Goal: Transaction & Acquisition: Purchase product/service

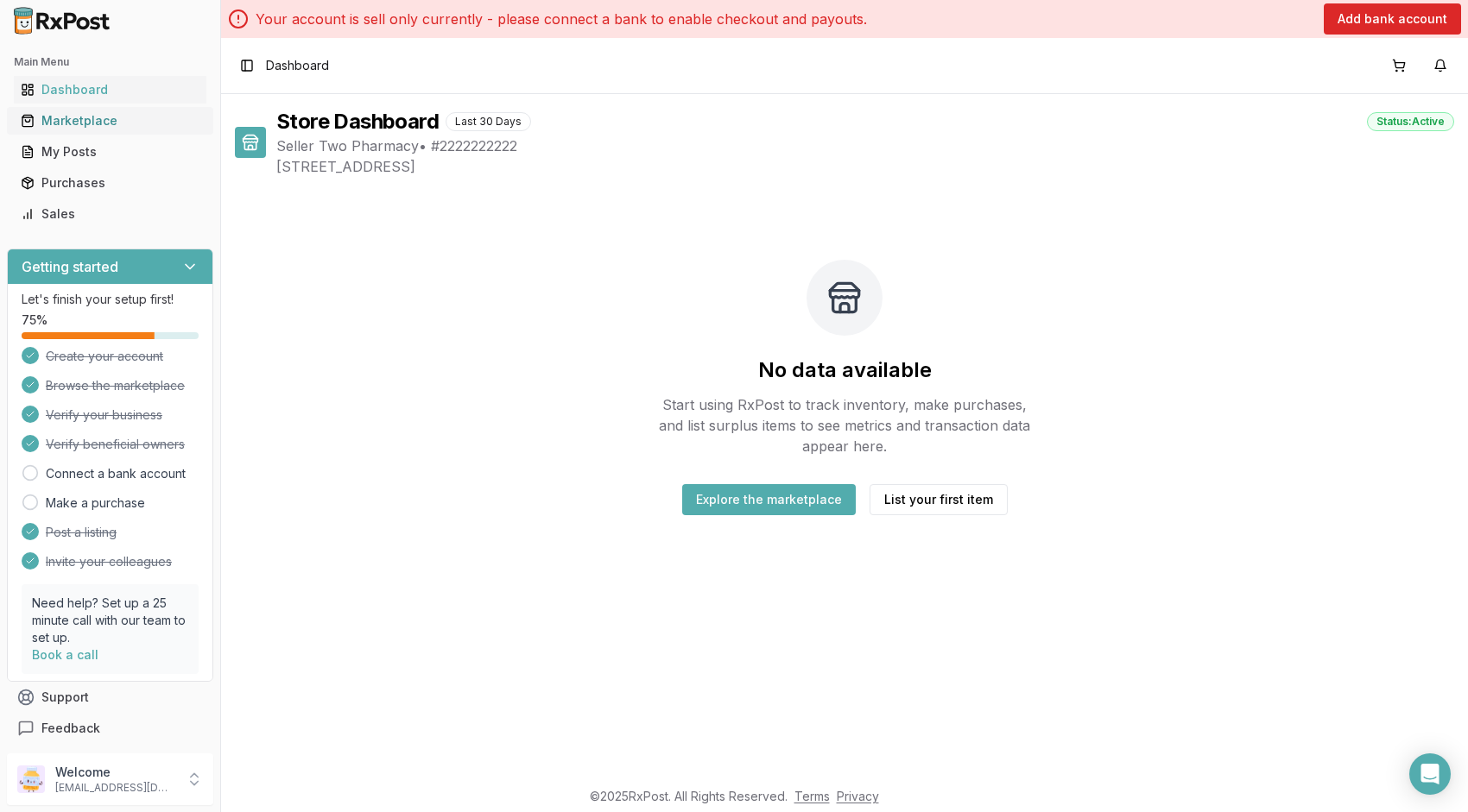
click at [96, 126] on div "Marketplace" at bounding box center [110, 121] width 178 height 17
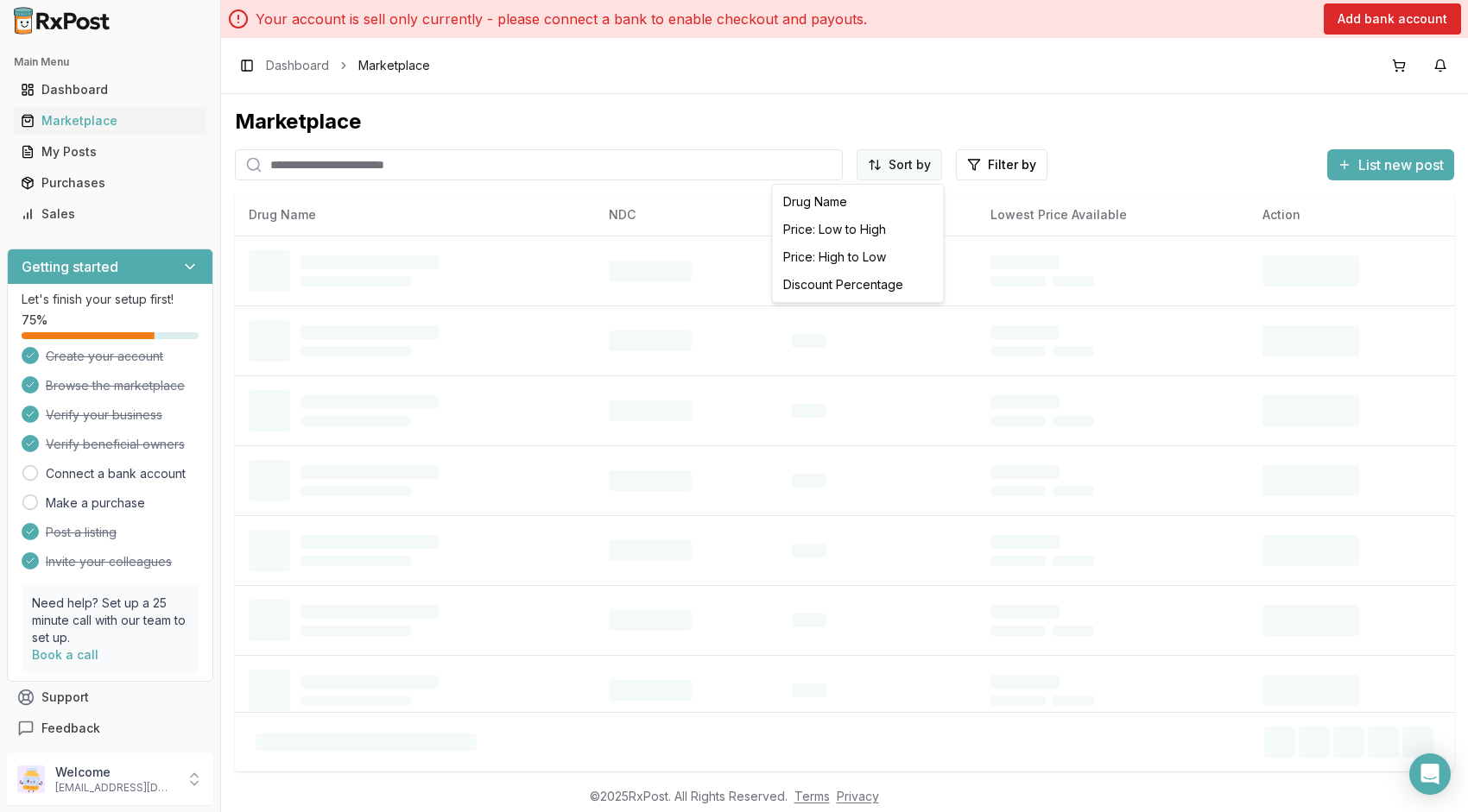
click at [906, 163] on html "Main Menu Dashboard Marketplace My Posts Purchases Sales Getting started Let's …" at bounding box center [734, 406] width 1468 height 812
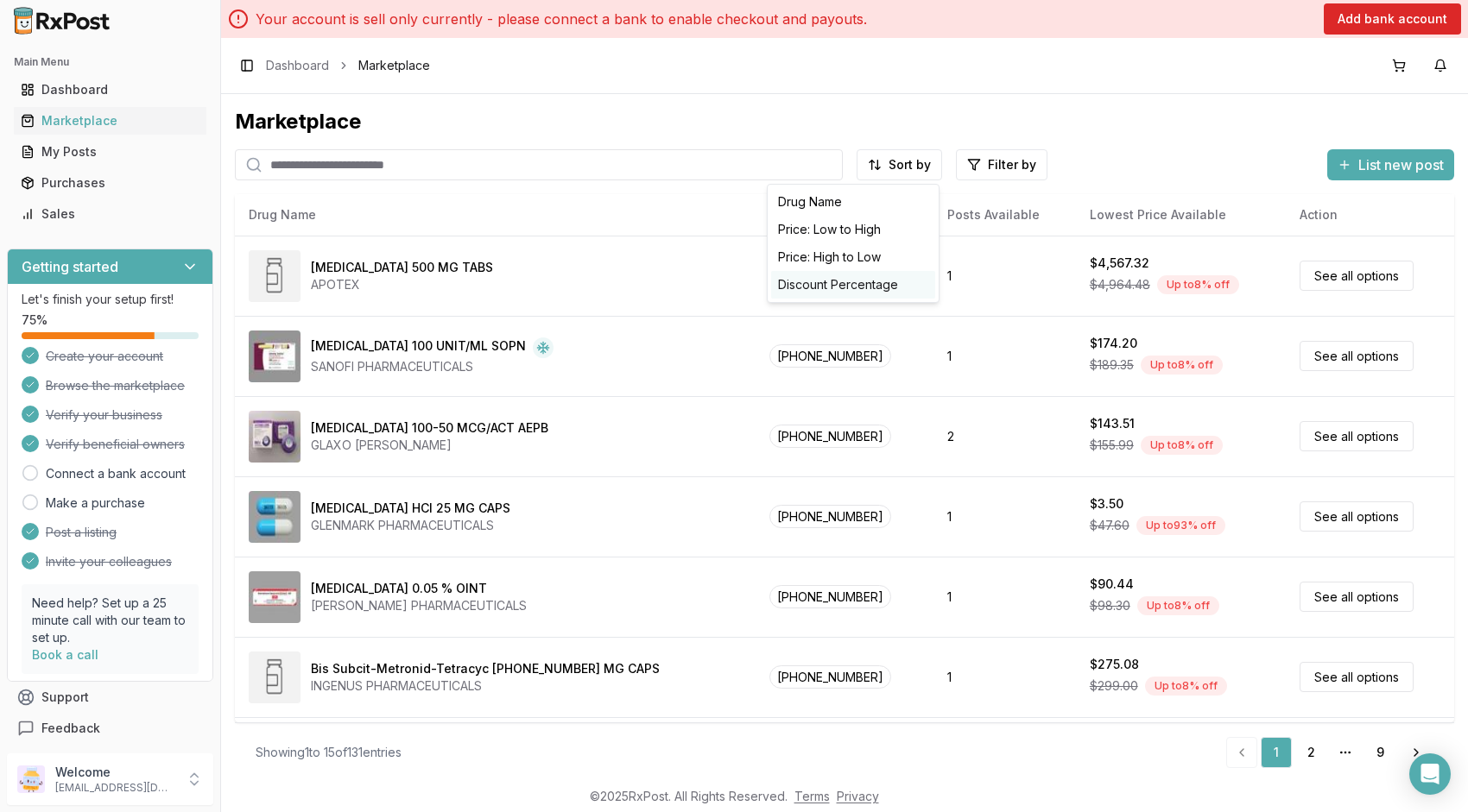
click at [845, 284] on div "Discount Percentage" at bounding box center [853, 285] width 164 height 28
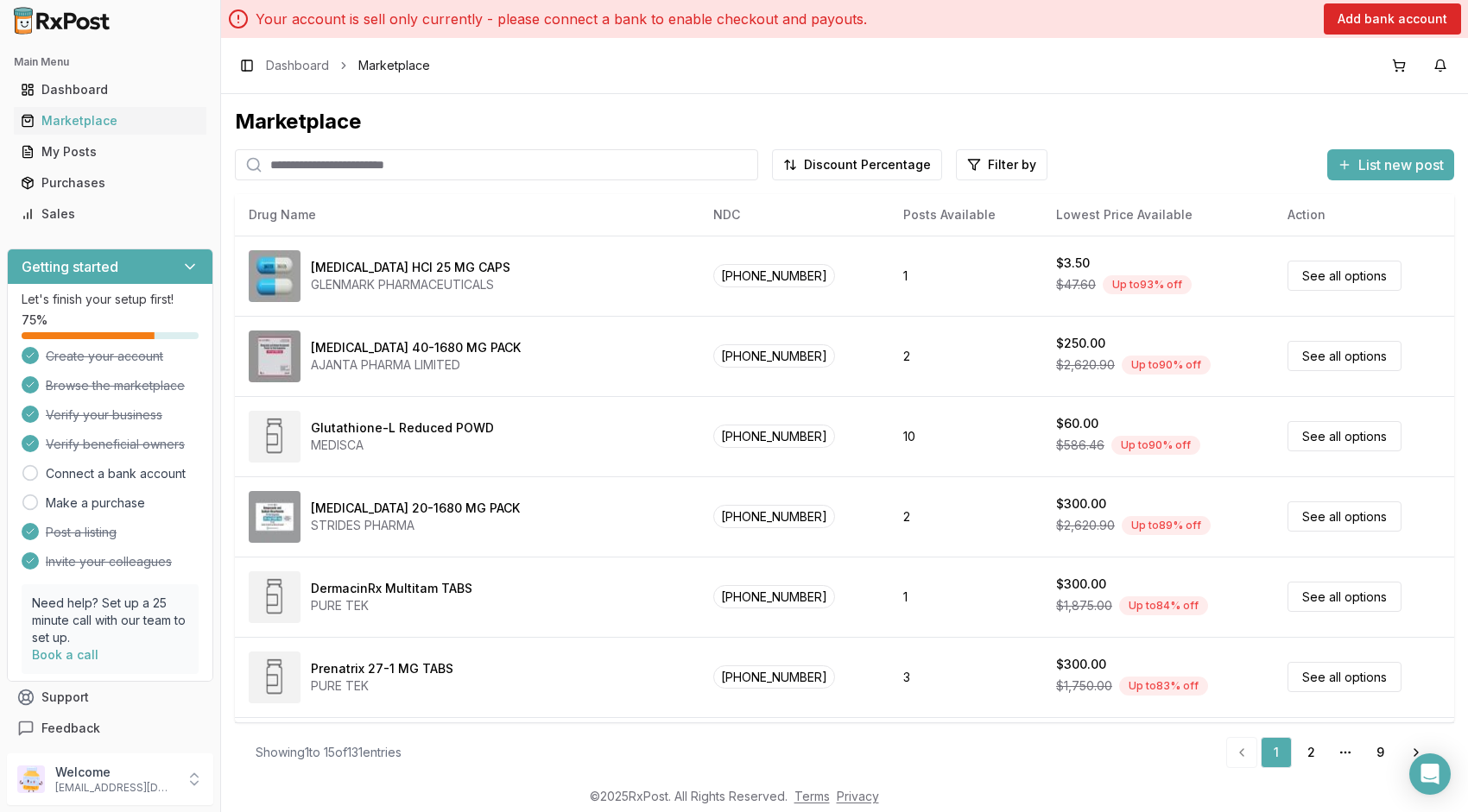
click at [555, 171] on input "search" at bounding box center [496, 165] width 523 height 31
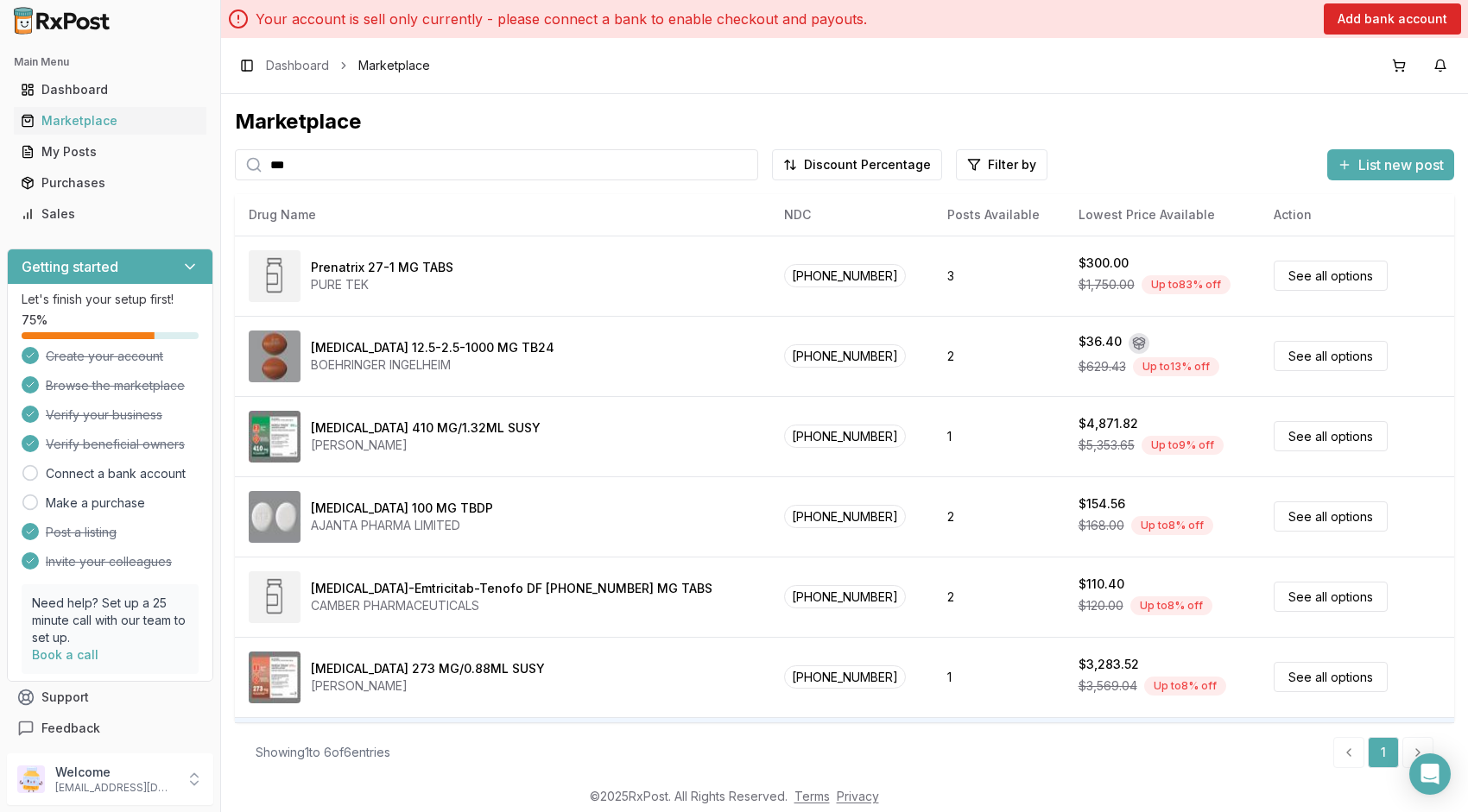
drag, startPoint x: 322, startPoint y: 171, endPoint x: 209, endPoint y: 151, distance: 114.8
click at [209, 151] on div "Main Menu Dashboard Marketplace My Posts Purchases Sales Getting started Let's …" at bounding box center [734, 406] width 1468 height 812
type input "***"
